Goal: Task Accomplishment & Management: Complete application form

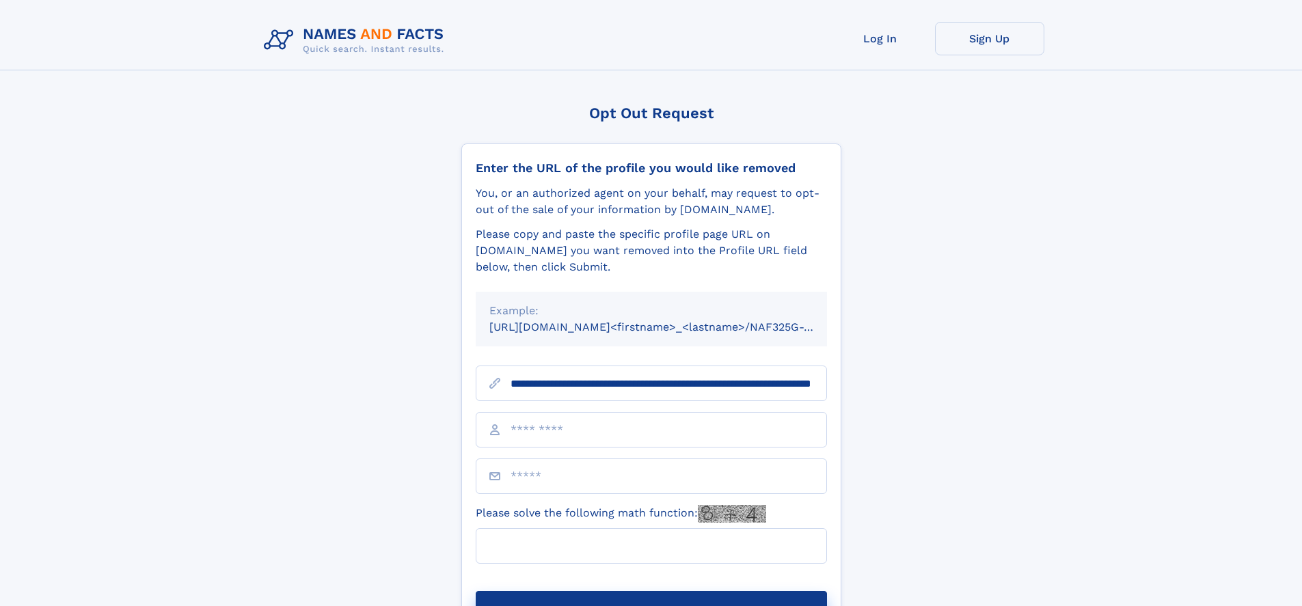
scroll to position [0, 133]
type input "**********"
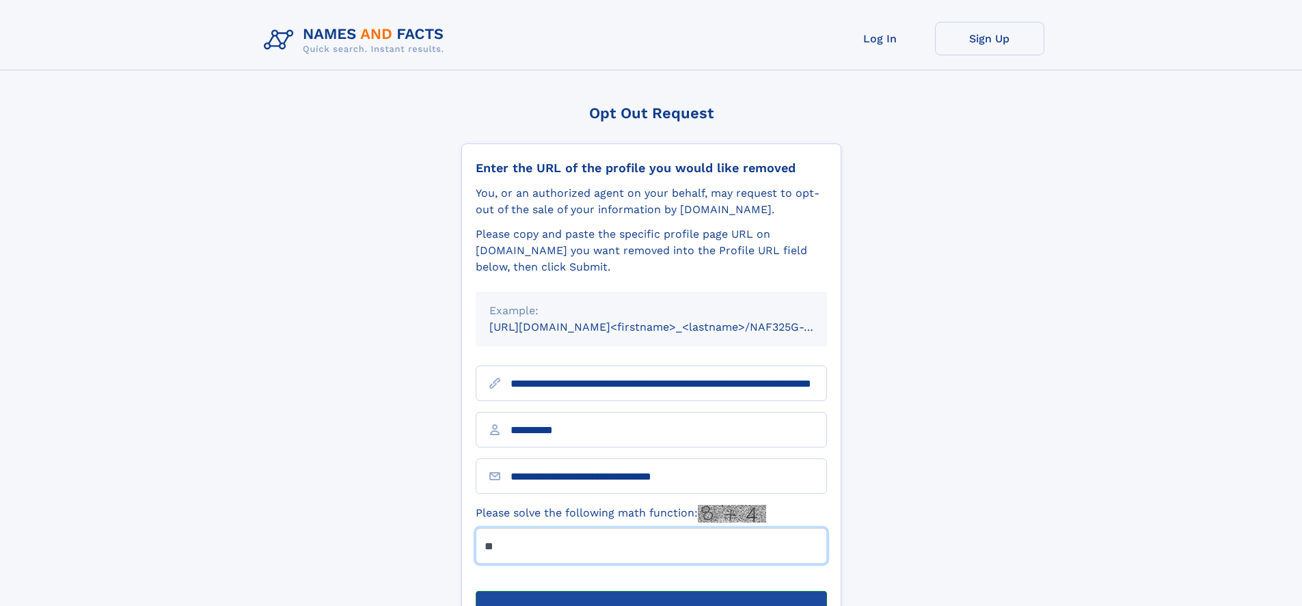
type input "**"
click at [650, 591] on button "Submit Opt Out Request" at bounding box center [651, 613] width 351 height 44
